Goal: Task Accomplishment & Management: Complete application form

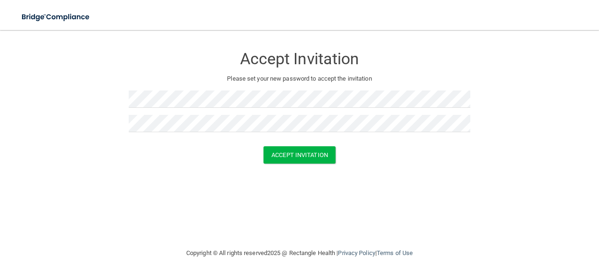
click at [251, 172] on form "Accept Invitation Please set your new password to accept the invitation Accept …" at bounding box center [300, 106] width 562 height 135
click at [283, 156] on button "Accept Invitation" at bounding box center [300, 154] width 72 height 17
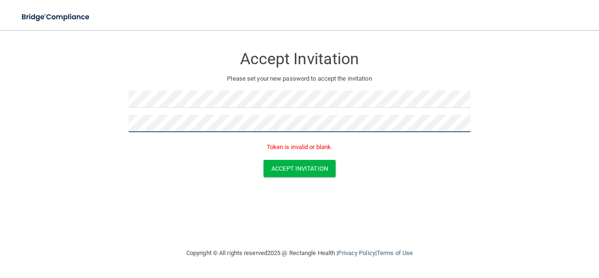
click at [264, 160] on button "Accept Invitation" at bounding box center [300, 168] width 72 height 17
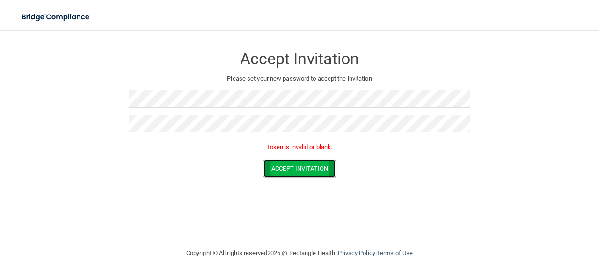
click at [291, 171] on button "Accept Invitation" at bounding box center [300, 168] width 72 height 17
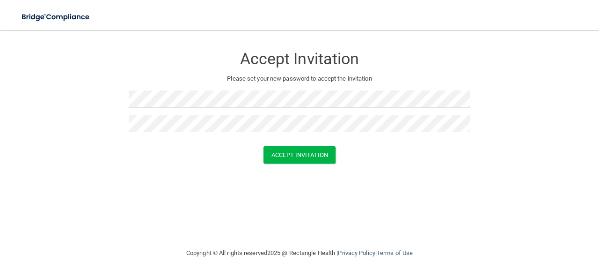
click at [196, 187] on div "Accept Invitation Please set your new password to accept the invitation Accept …" at bounding box center [300, 138] width 562 height 199
click at [287, 152] on button "Accept Invitation" at bounding box center [300, 154] width 72 height 17
